Goal: Task Accomplishment & Management: Complete application form

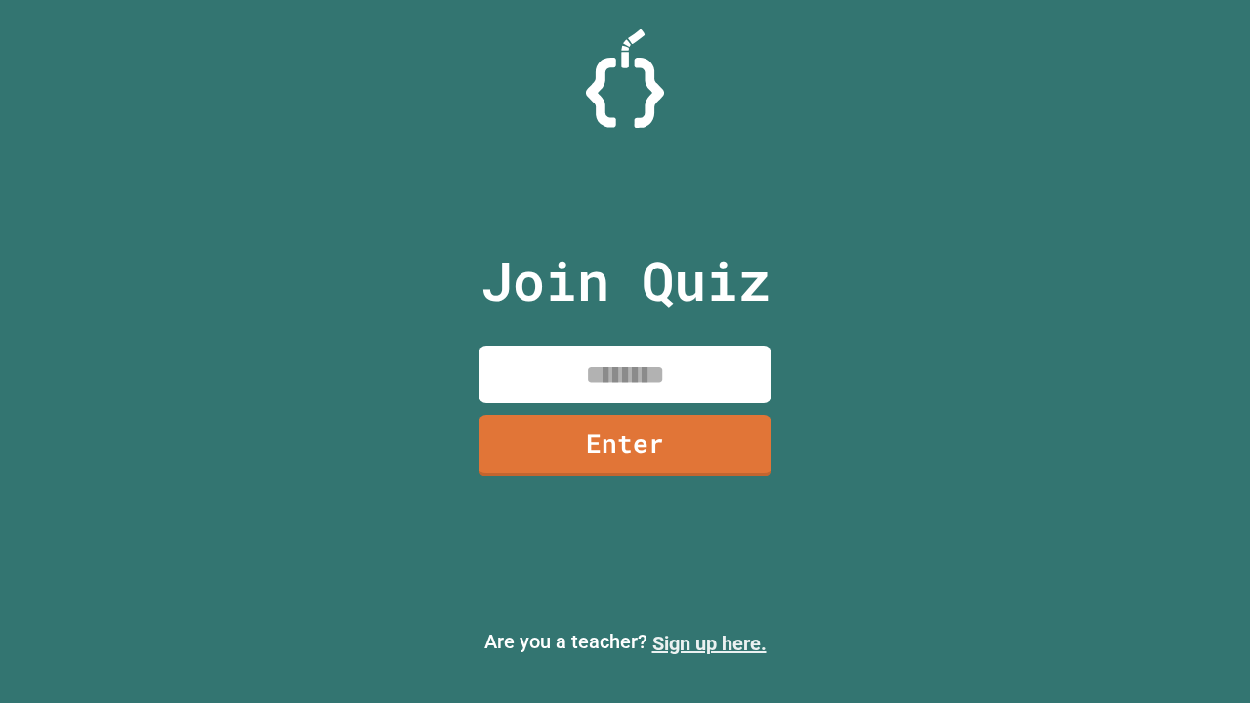
click at [709, 643] on link "Sign up here." at bounding box center [709, 643] width 114 height 23
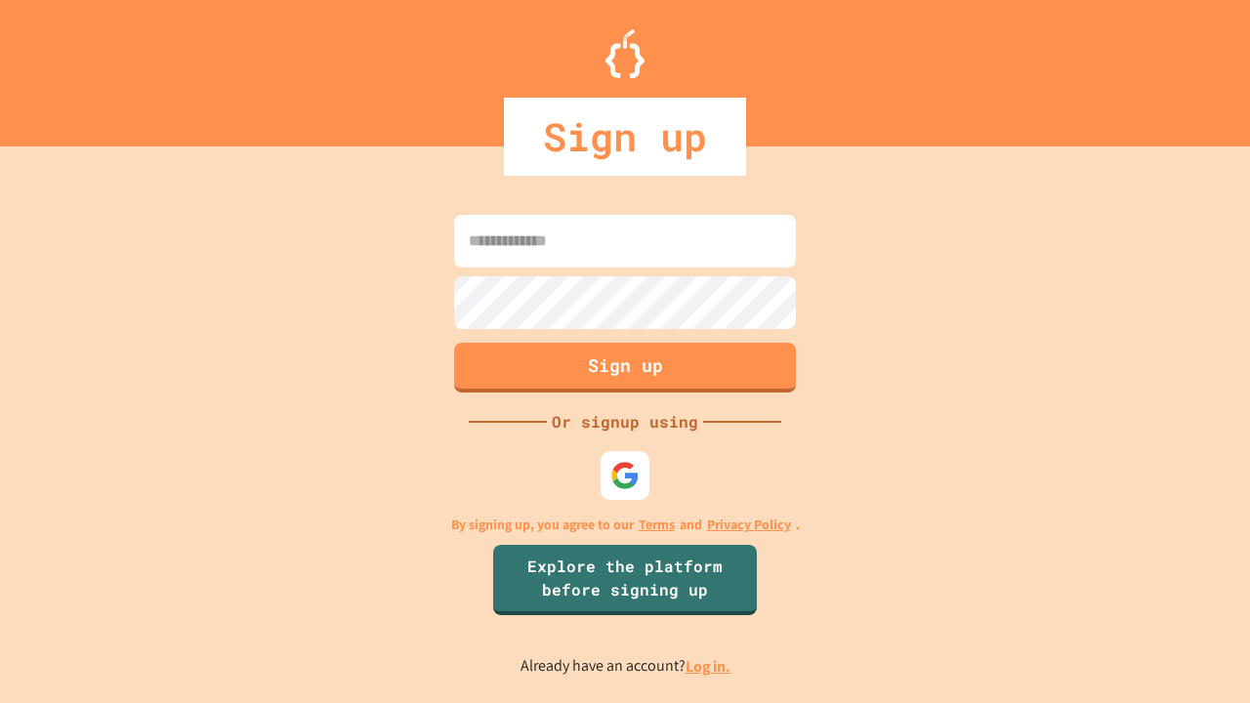
click at [709, 666] on link "Log in." at bounding box center [707, 666] width 45 height 21
